Goal: Task Accomplishment & Management: Use online tool/utility

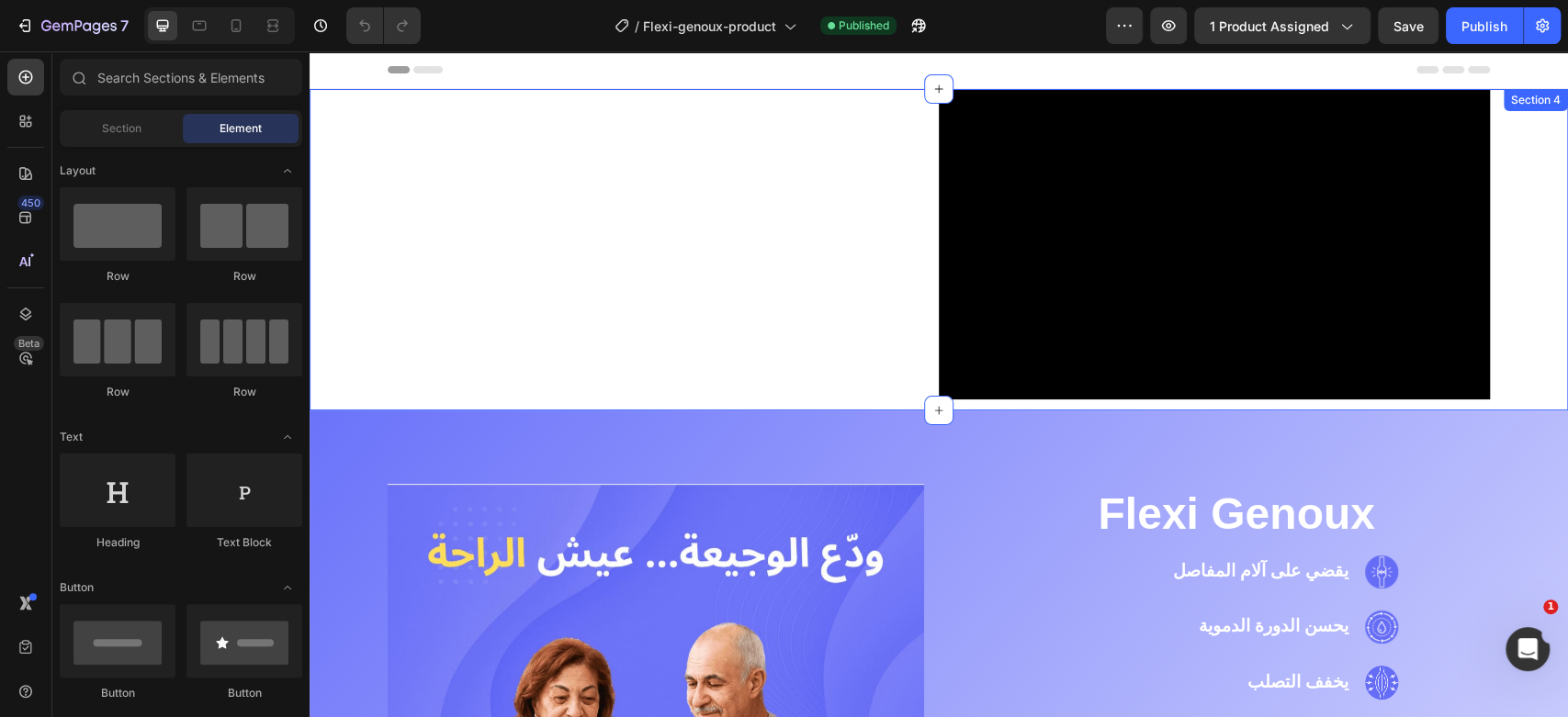
click at [352, 161] on div "‫يُقدّم جهاز تدليك الركبة الحراري Flexi-genoux راحةً فائقةً من خلال الجمع بين ا…" at bounding box center [939, 250] width 1231 height 322
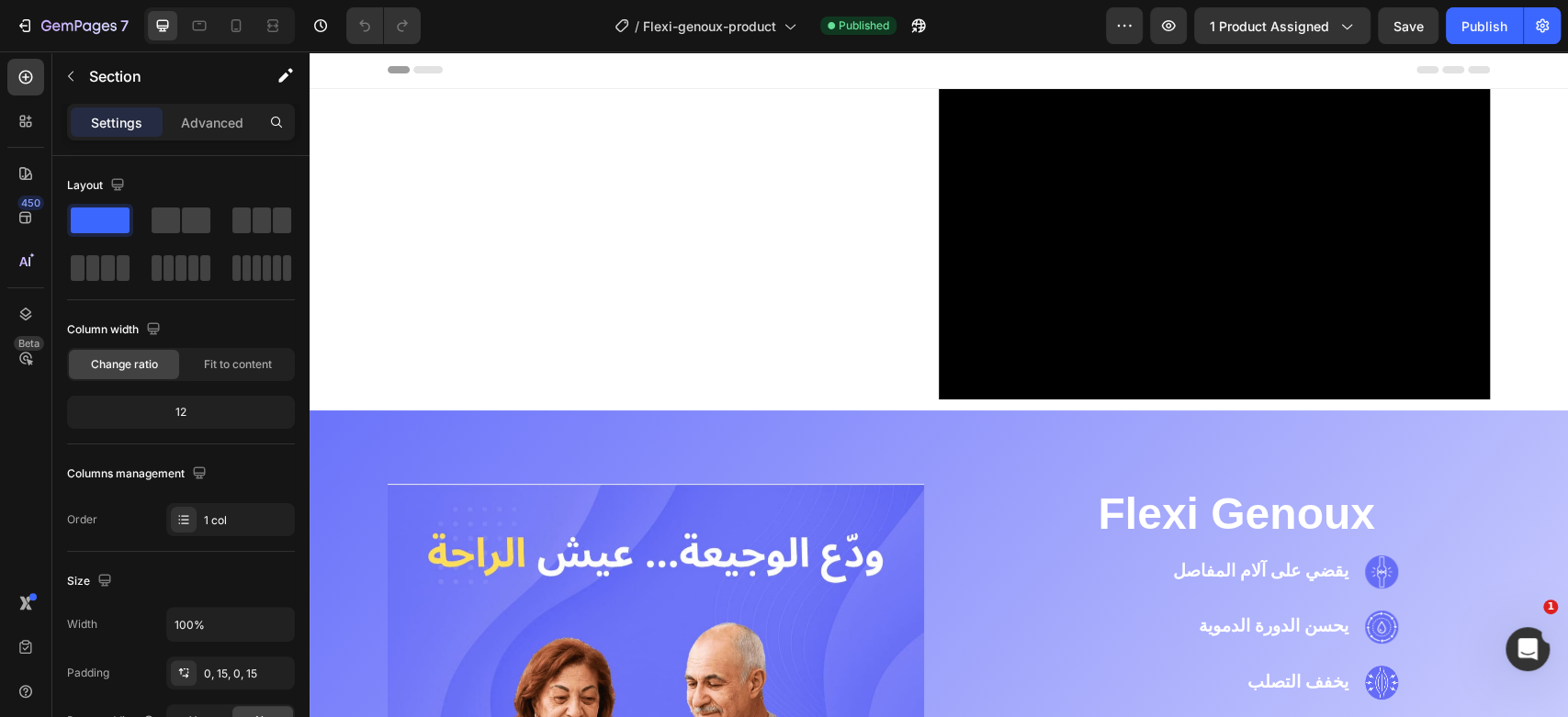
click at [374, 121] on div "‫يُقدّم جهاز تدليك الركبة الحراري Flexi-genoux راحةً فائقةً من خلال الجمع بين ا…" at bounding box center [939, 250] width 1231 height 322
click at [205, 119] on p "Advanced" at bounding box center [212, 122] width 62 height 19
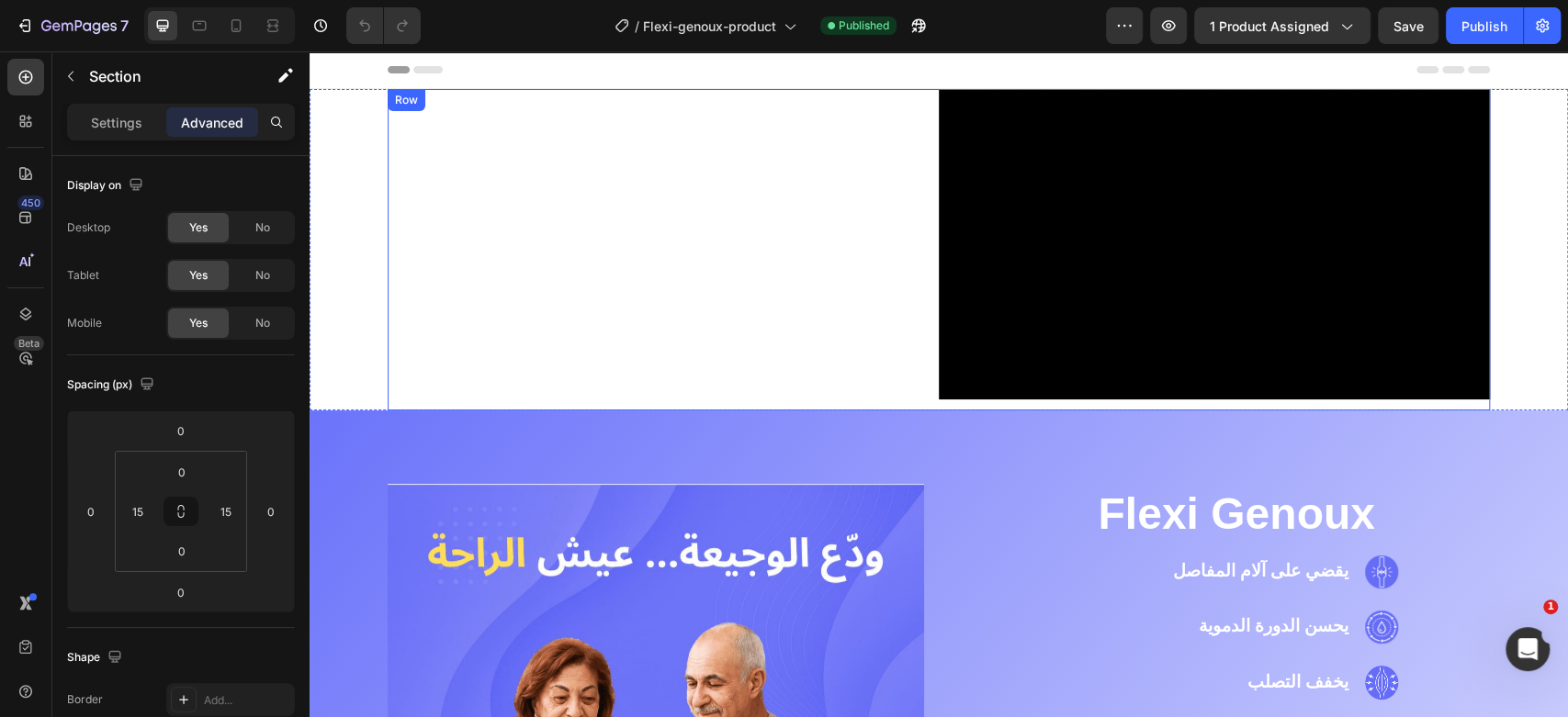
click at [490, 131] on div "‫يُقدّم جهاز تدليك الركبة الحراري Flexi-genoux راحةً فائقةً من خلال الجمع بين ا…" at bounding box center [663, 250] width 552 height 322
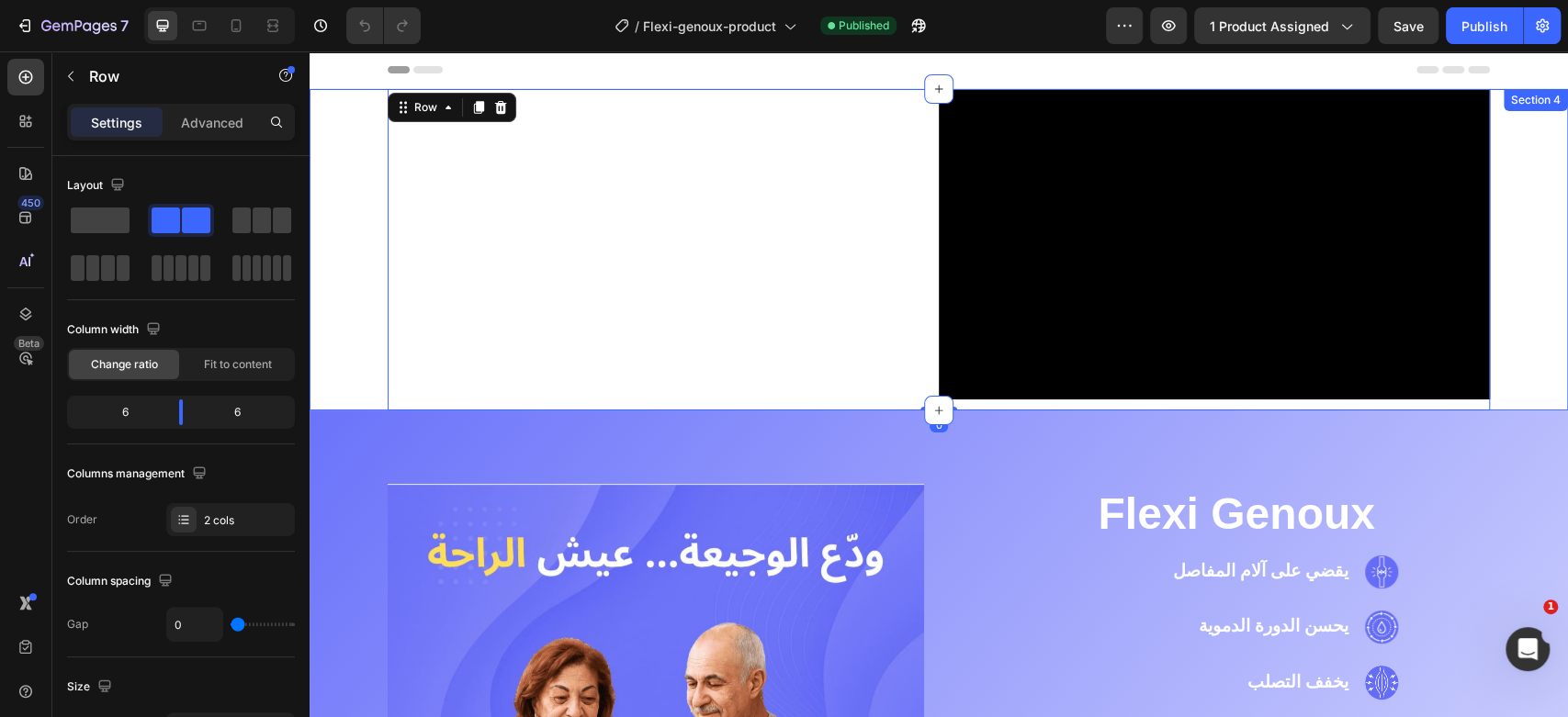
click at [358, 119] on div "‫يُقدّم جهاز تدليك الركبة الحراري Flexi-genoux راحةً فائقةً من خلال الجمع بين ا…" at bounding box center [939, 250] width 1231 height 322
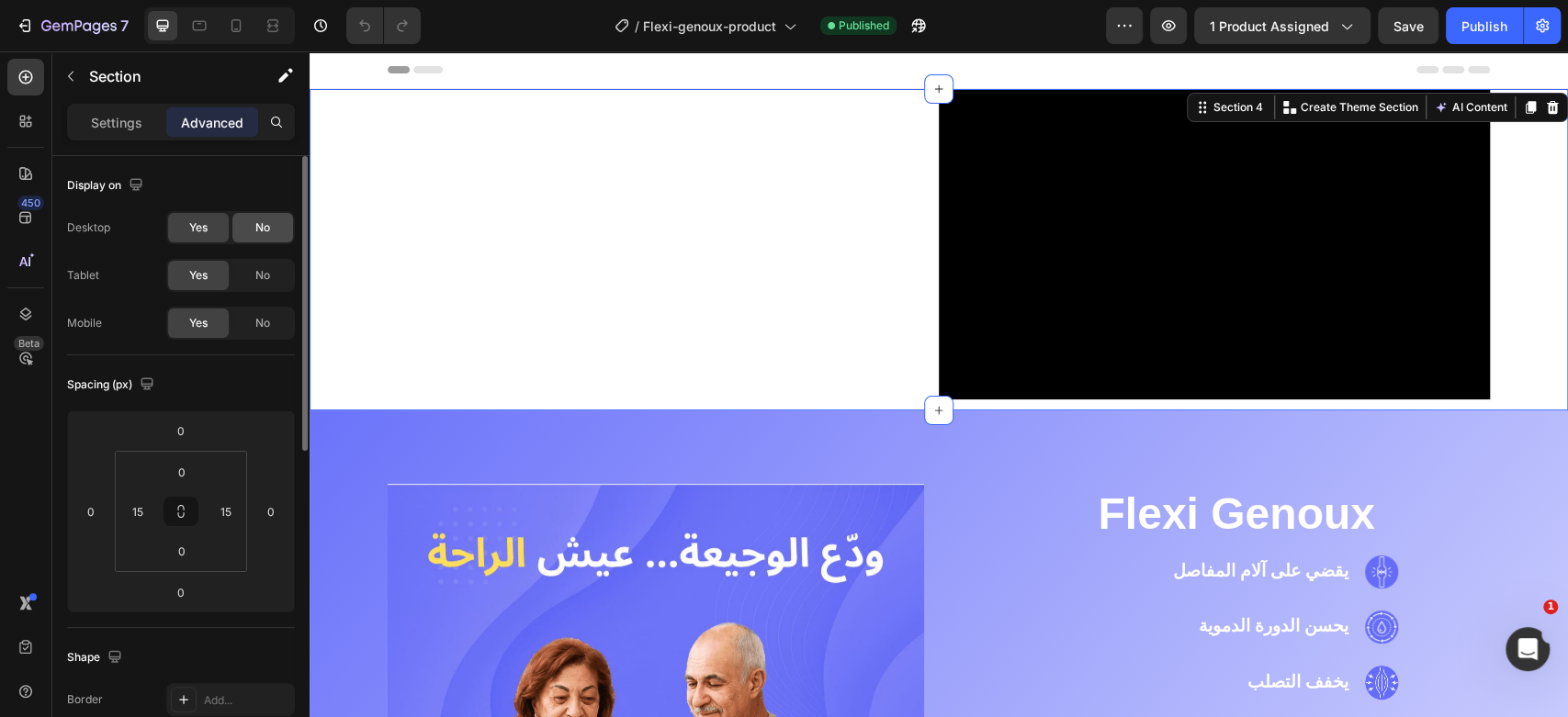
click at [256, 227] on span "No" at bounding box center [262, 228] width 15 height 17
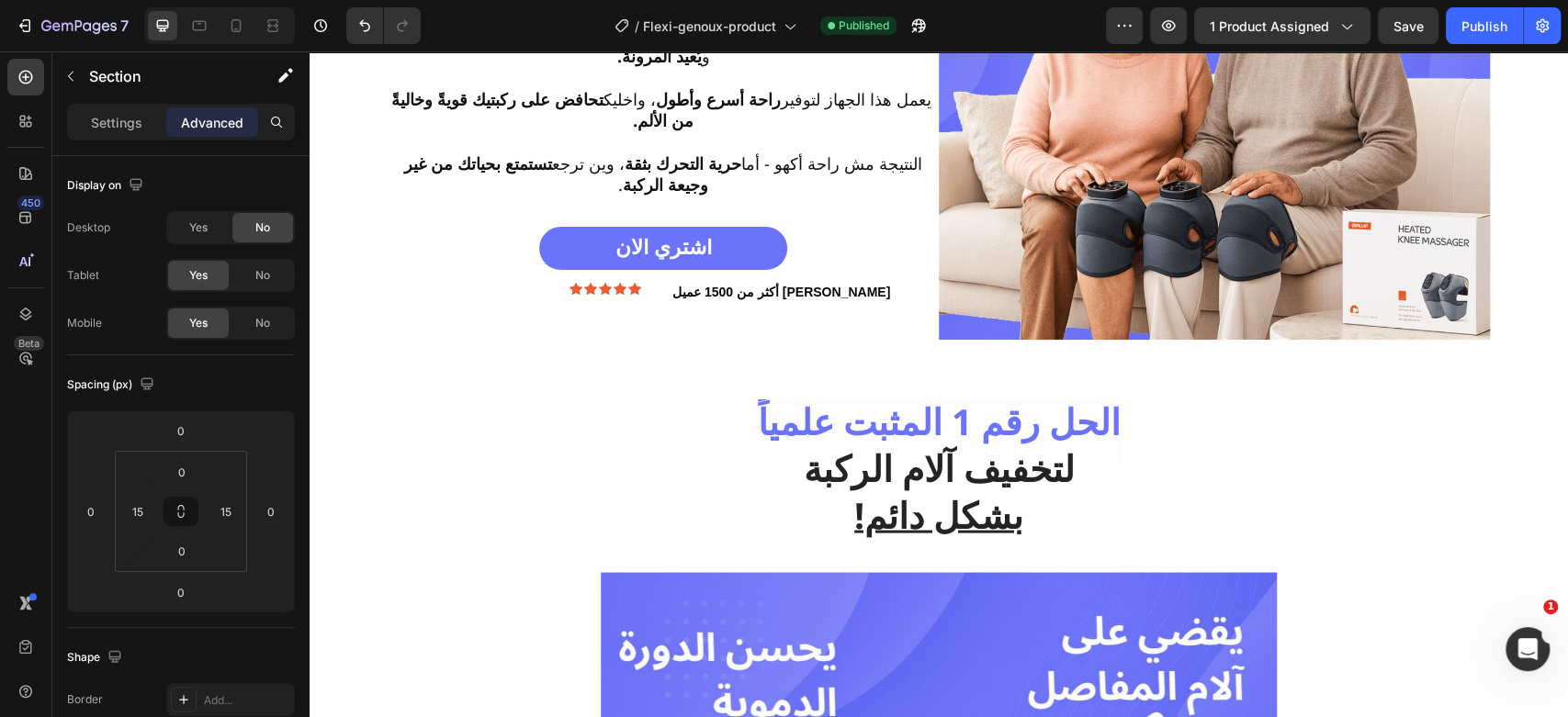
scroll to position [2249, 0]
click at [201, 29] on icon at bounding box center [199, 26] width 19 height 19
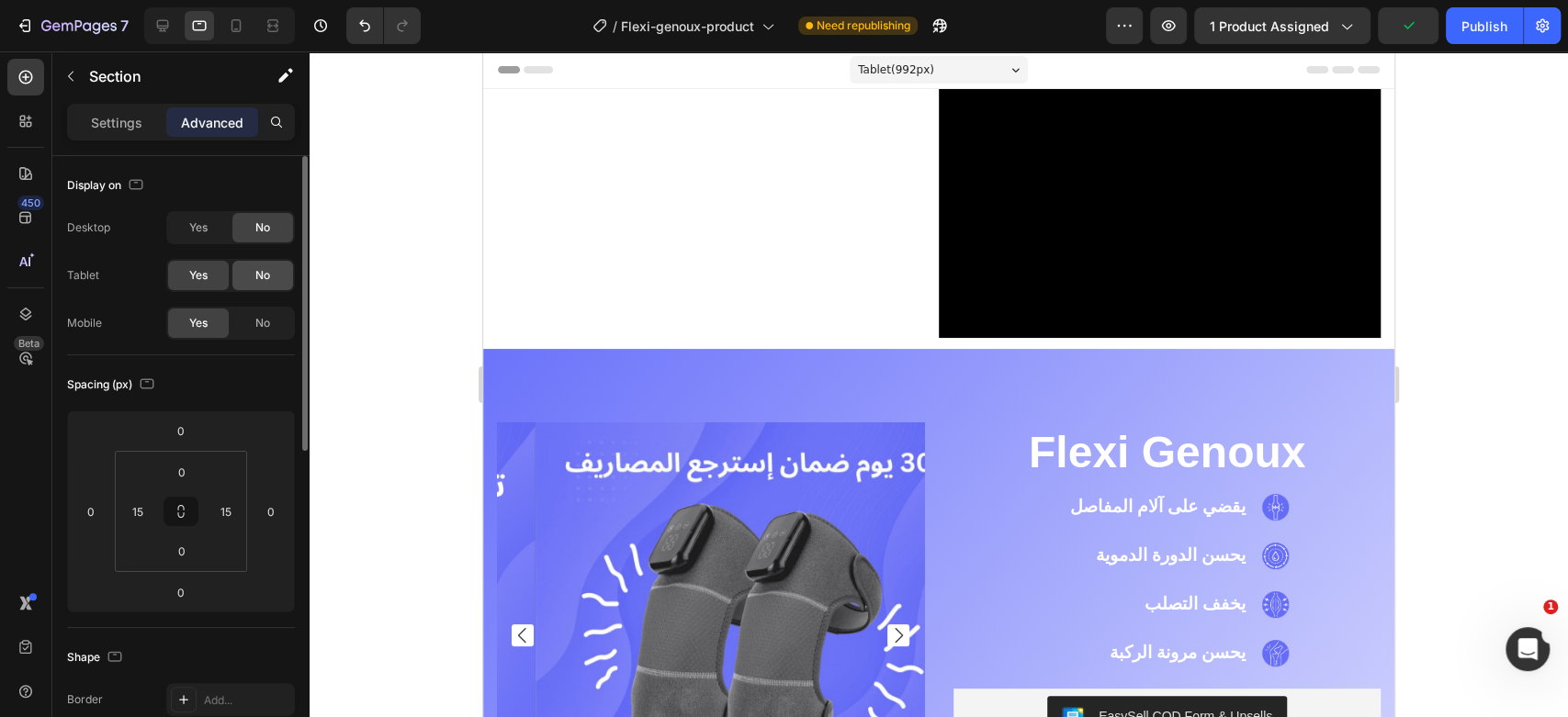
click at [269, 275] on span "No" at bounding box center [262, 275] width 15 height 17
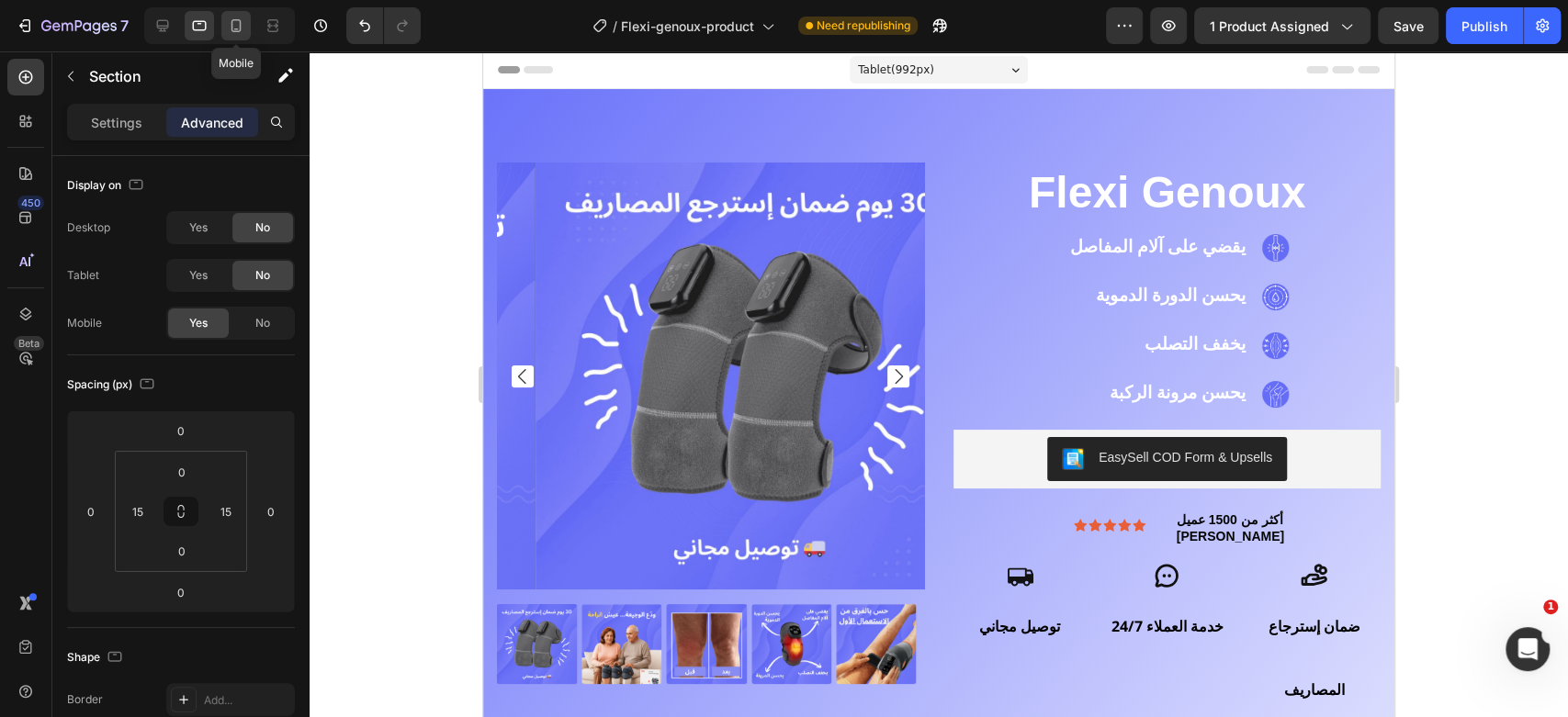
click at [242, 30] on icon at bounding box center [236, 26] width 19 height 19
type input "0"
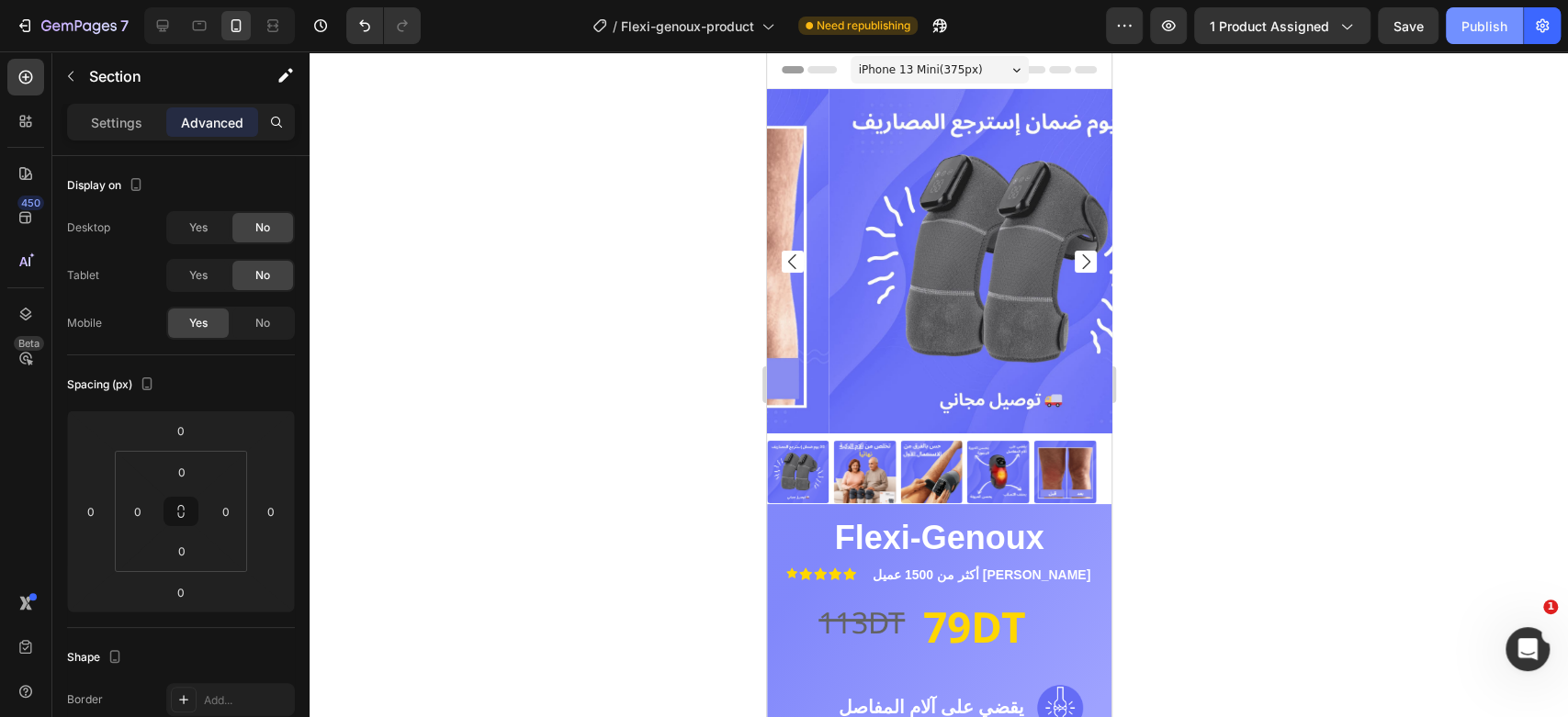
click at [1464, 25] on div "Publish" at bounding box center [1485, 26] width 46 height 19
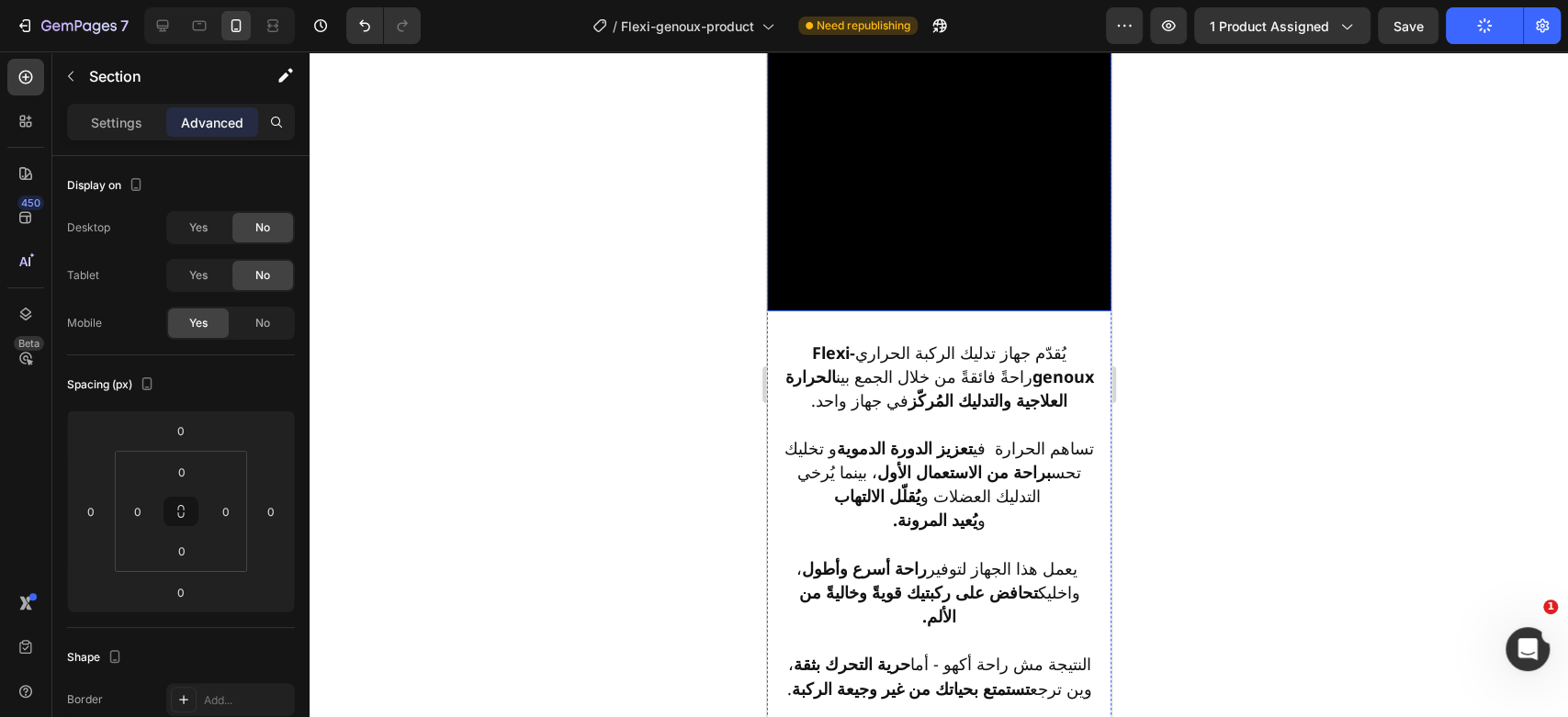
scroll to position [2368, 0]
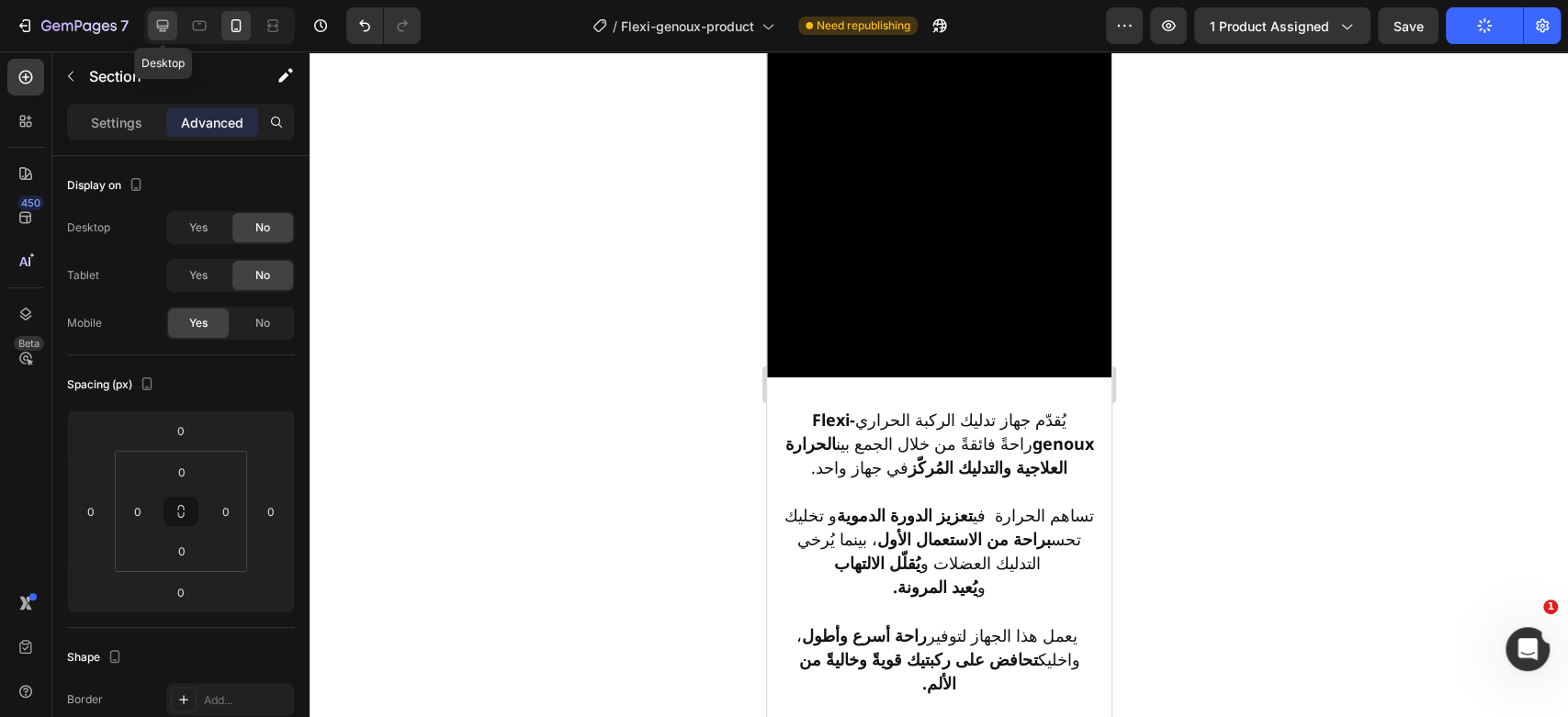
click at [168, 26] on icon at bounding box center [163, 26] width 12 height 12
type input "15"
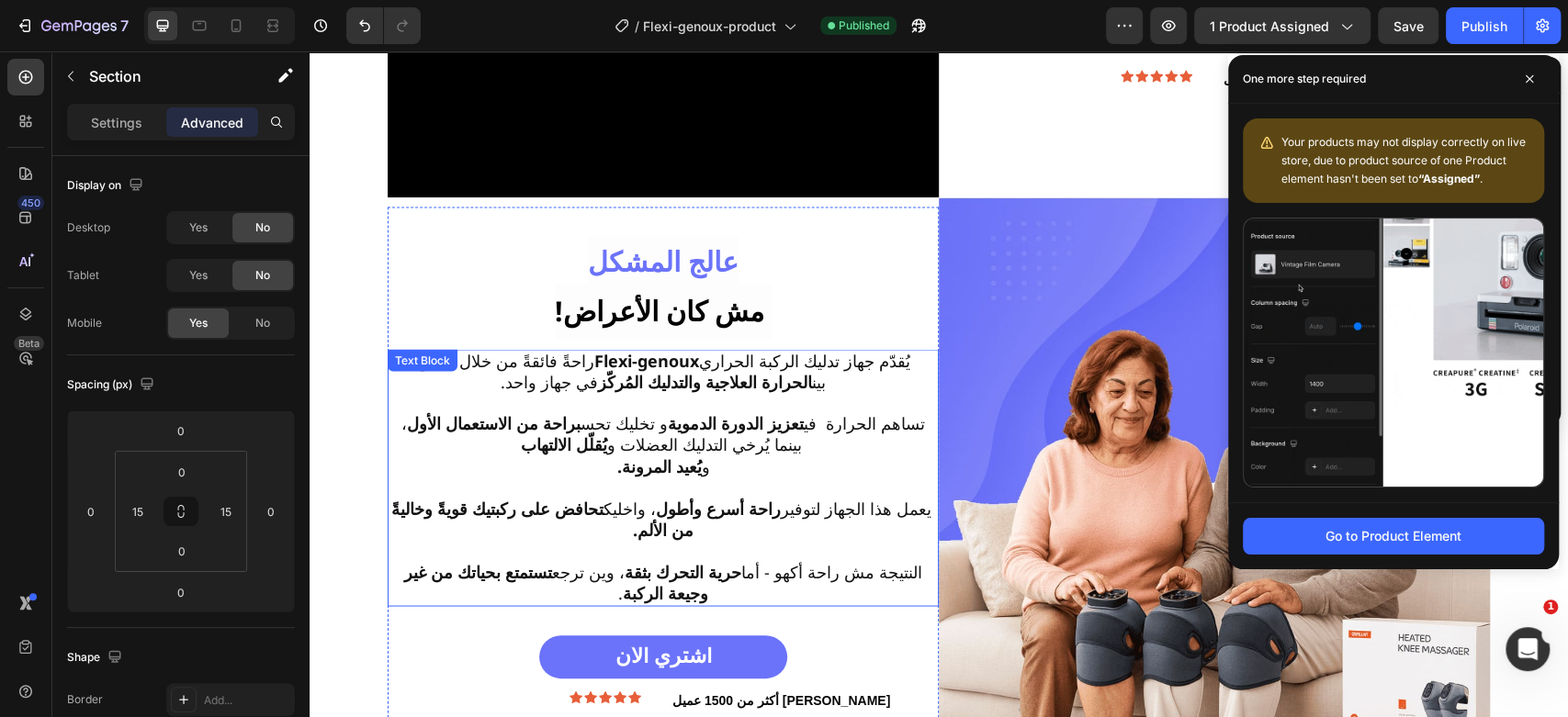
scroll to position [2092, 0]
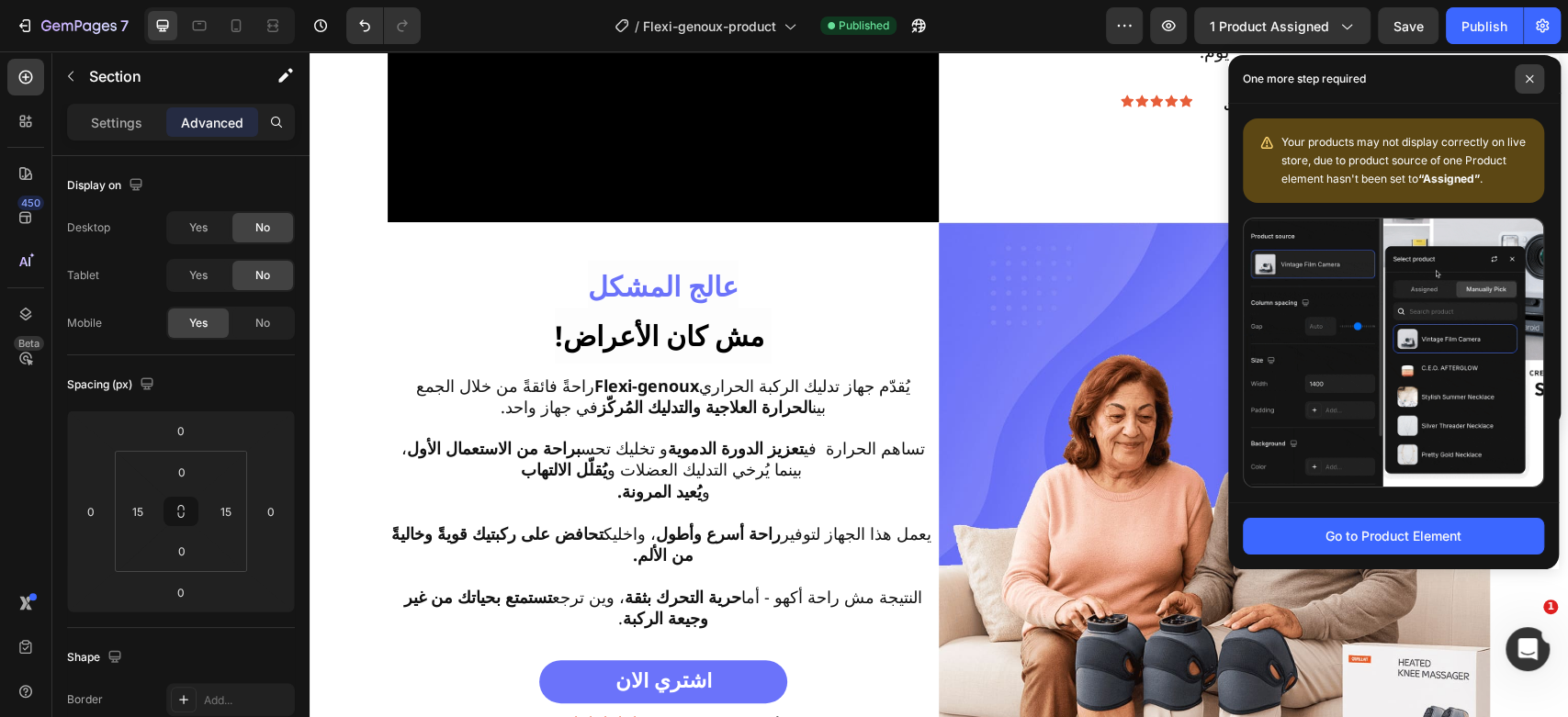
click at [1527, 79] on icon at bounding box center [1529, 78] width 9 height 9
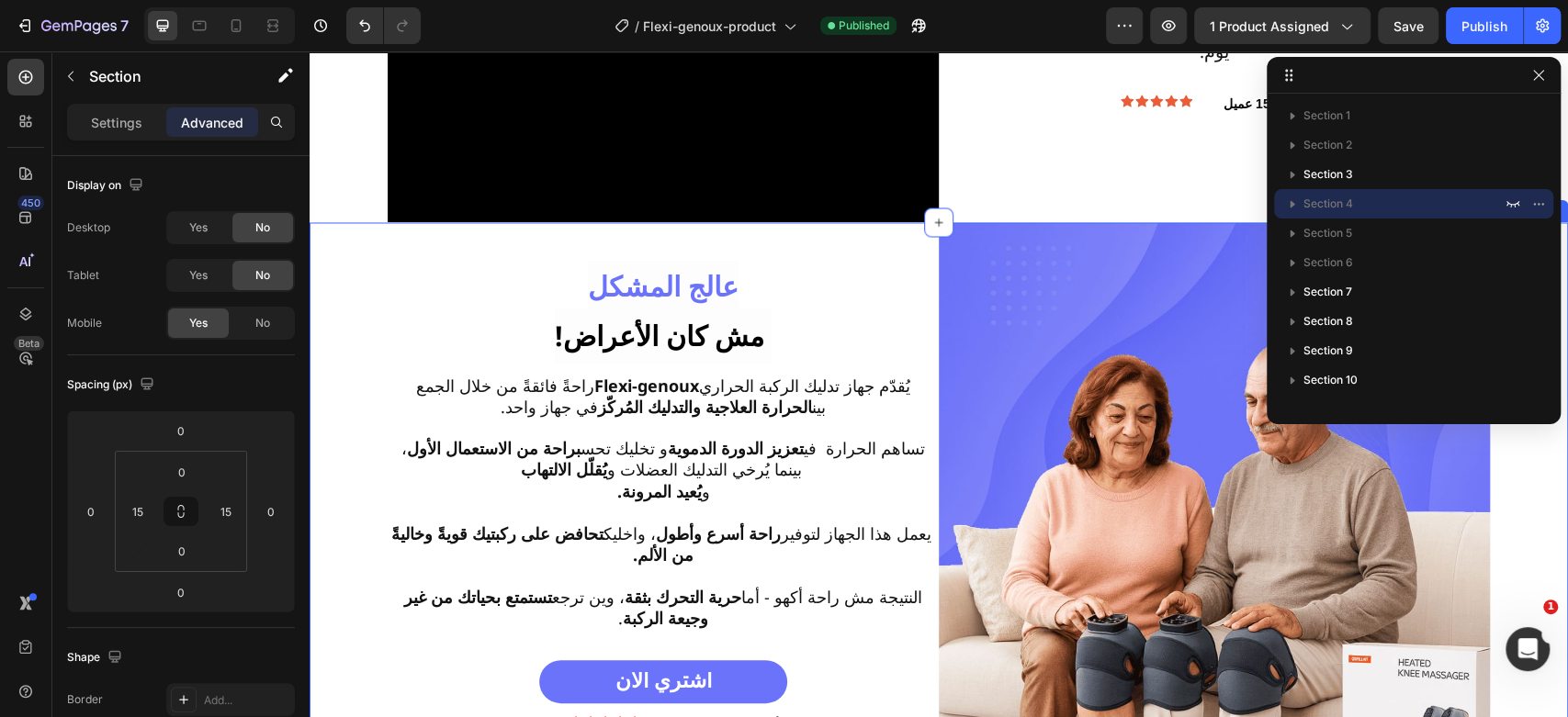
click at [348, 276] on div "عالج المشكل ‫ مش كان الأعراض!‬ Heading ‫يُقدّم جهاز تدليك الركبة الحراري Flexi-…" at bounding box center [939, 497] width 1231 height 552
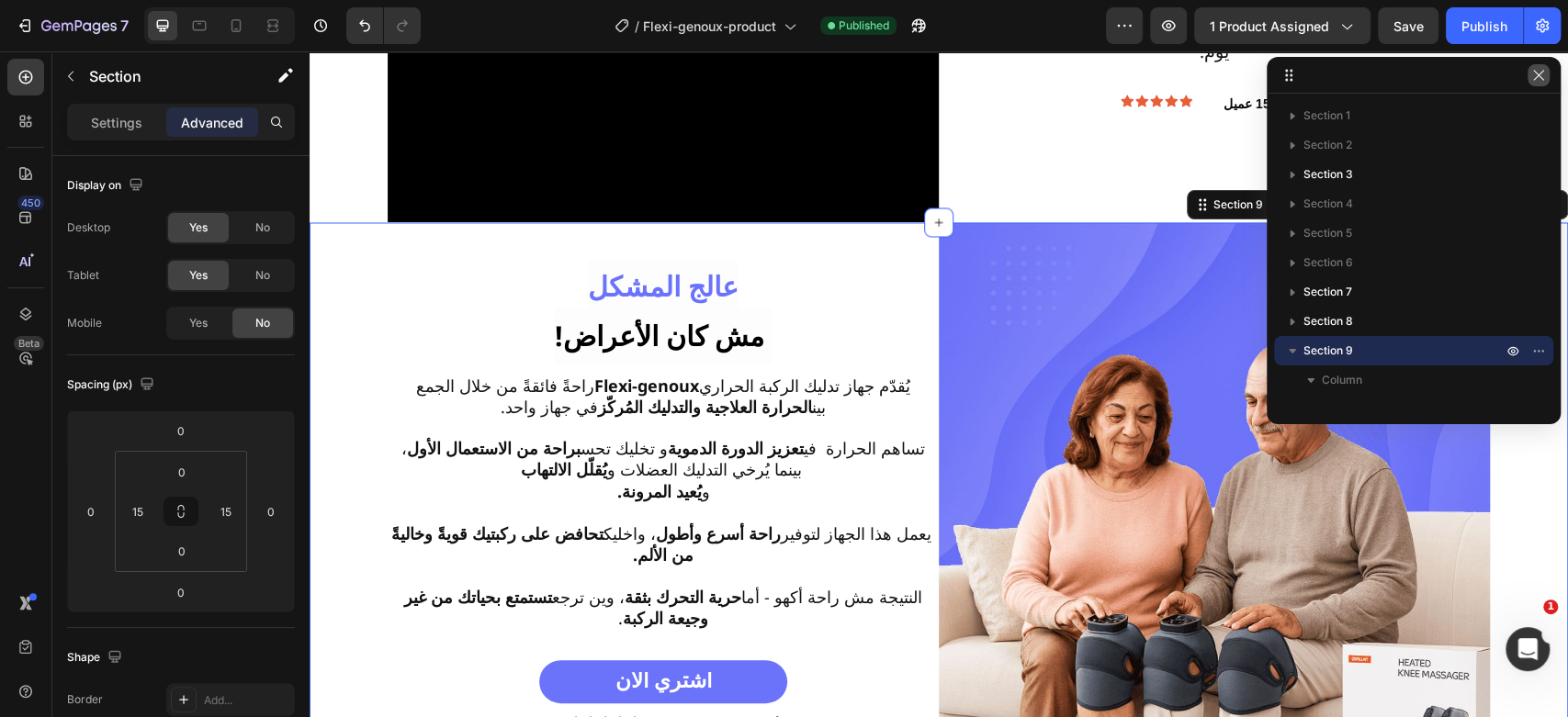
click at [1543, 77] on icon "button" at bounding box center [1538, 75] width 15 height 15
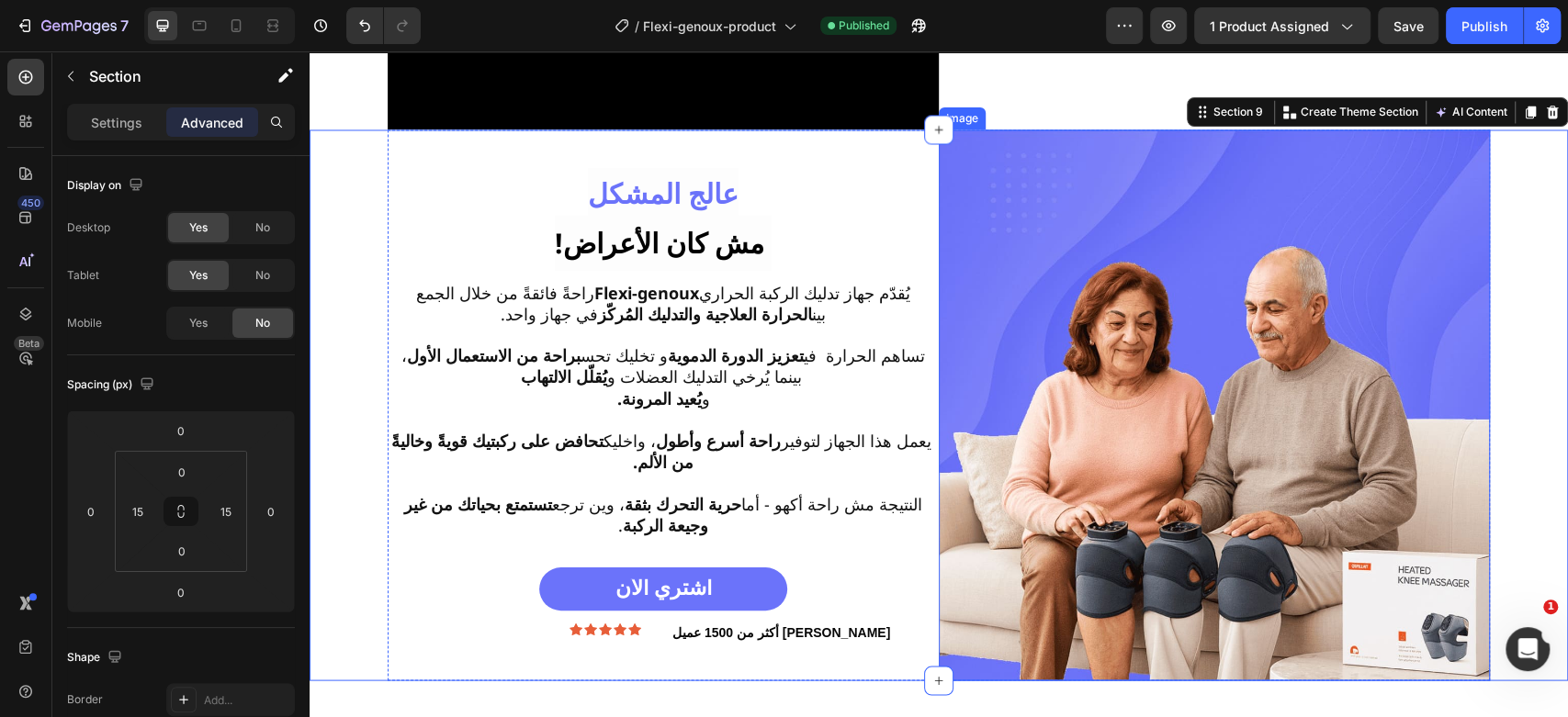
scroll to position [2186, 0]
